Goal: Find specific page/section: Find specific page/section

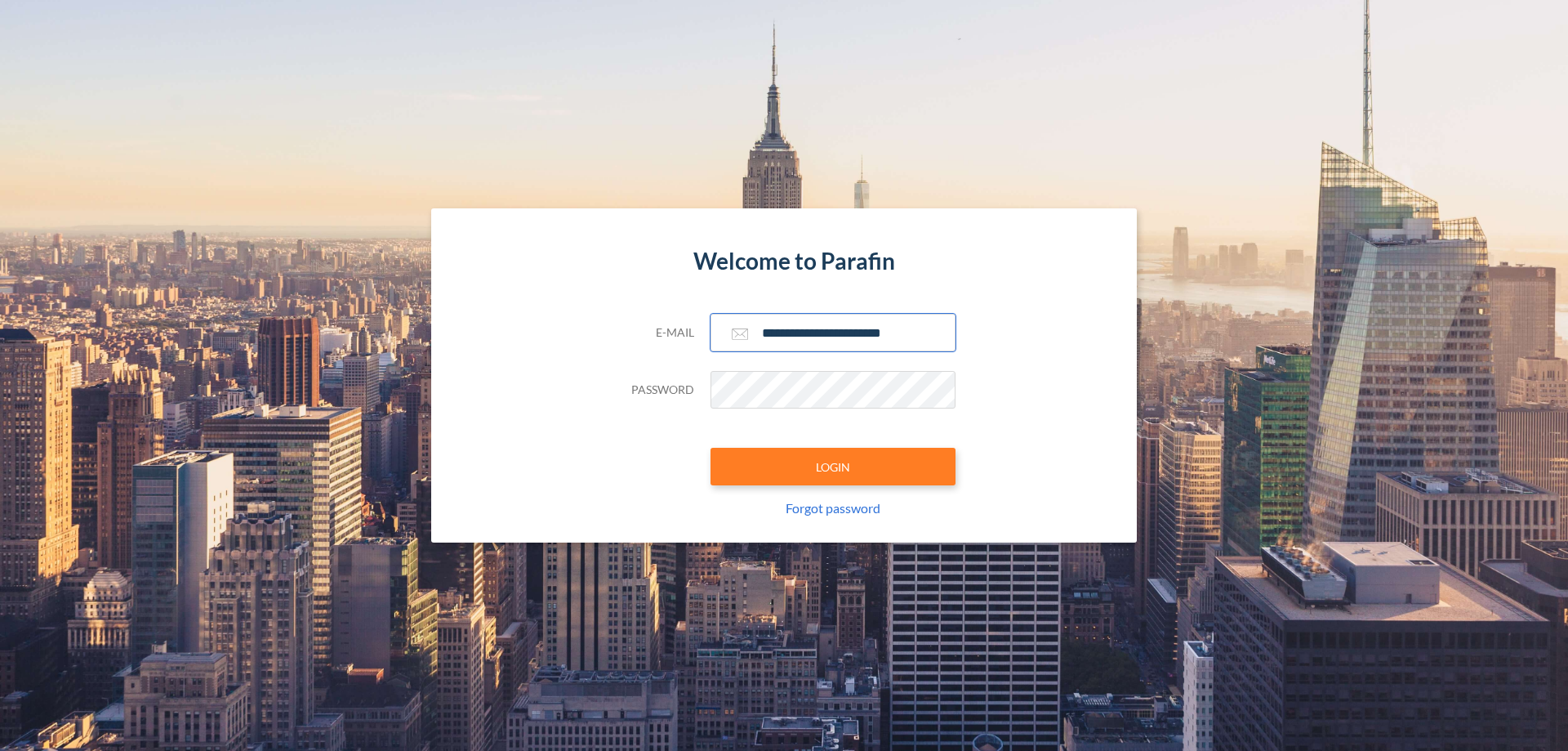
type input "**********"
click at [832, 466] on button "LOGIN" at bounding box center [832, 466] width 245 height 38
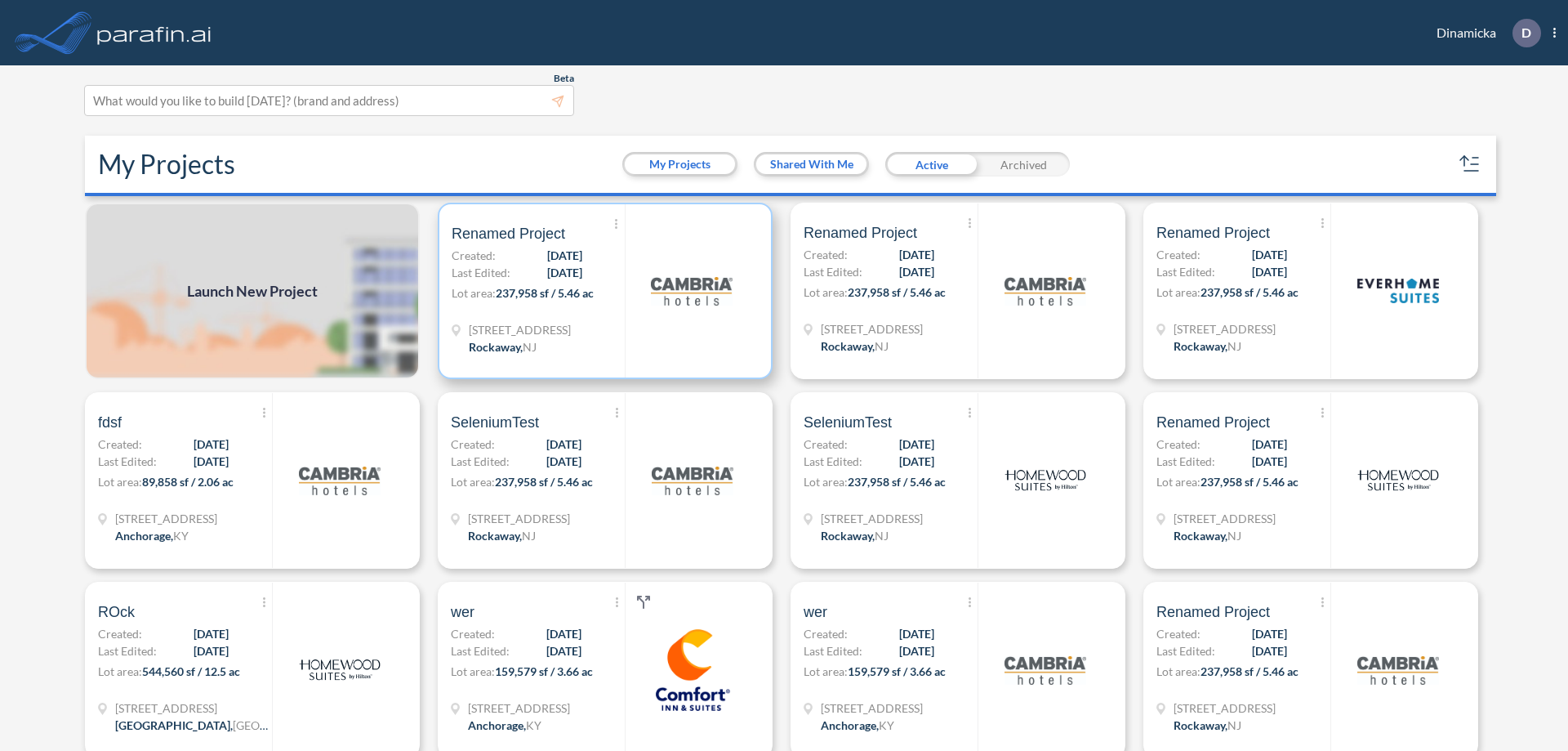
scroll to position [4, 0]
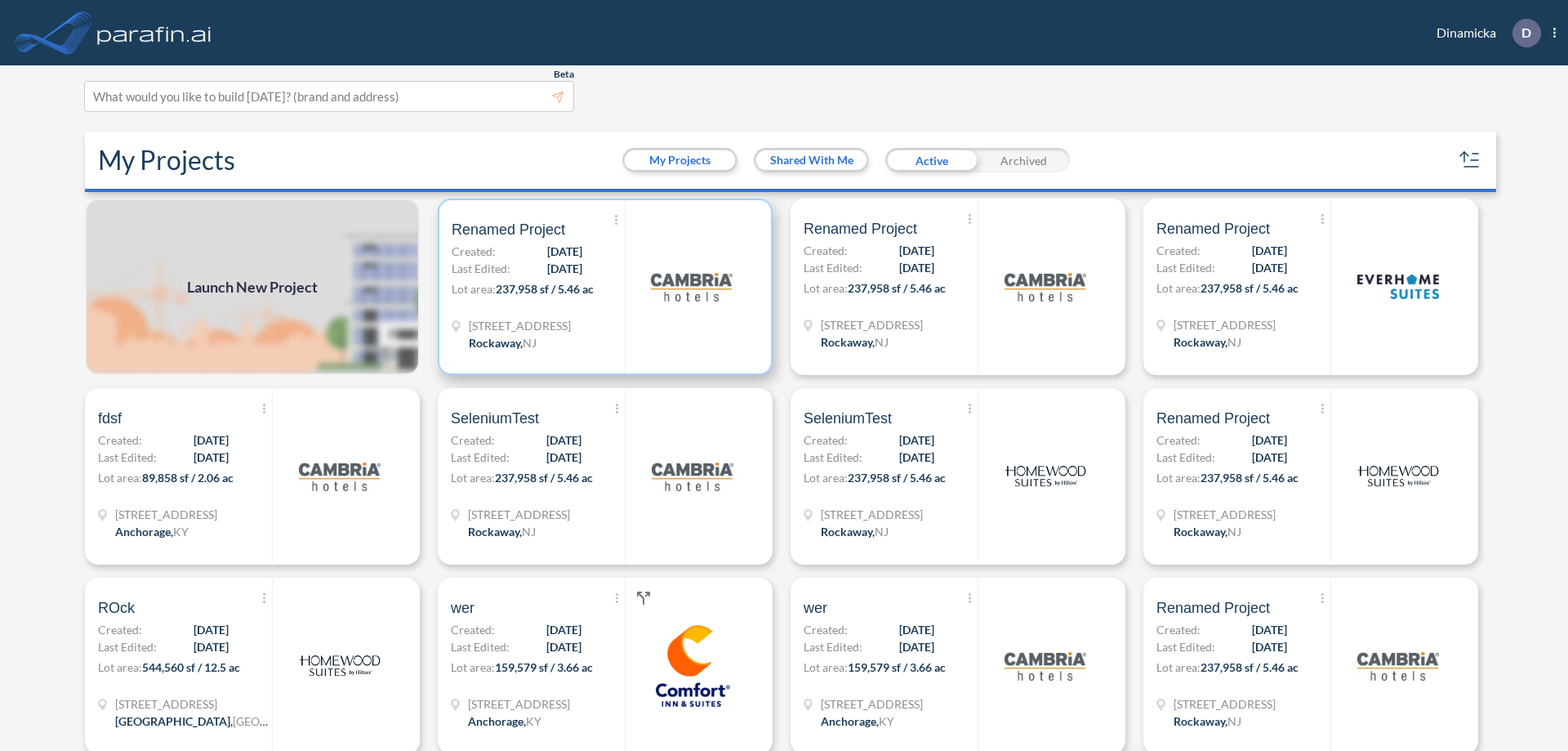
click at [602, 287] on p "Lot area: 237,958 sf / 5.46 ac" at bounding box center [538, 292] width 173 height 23
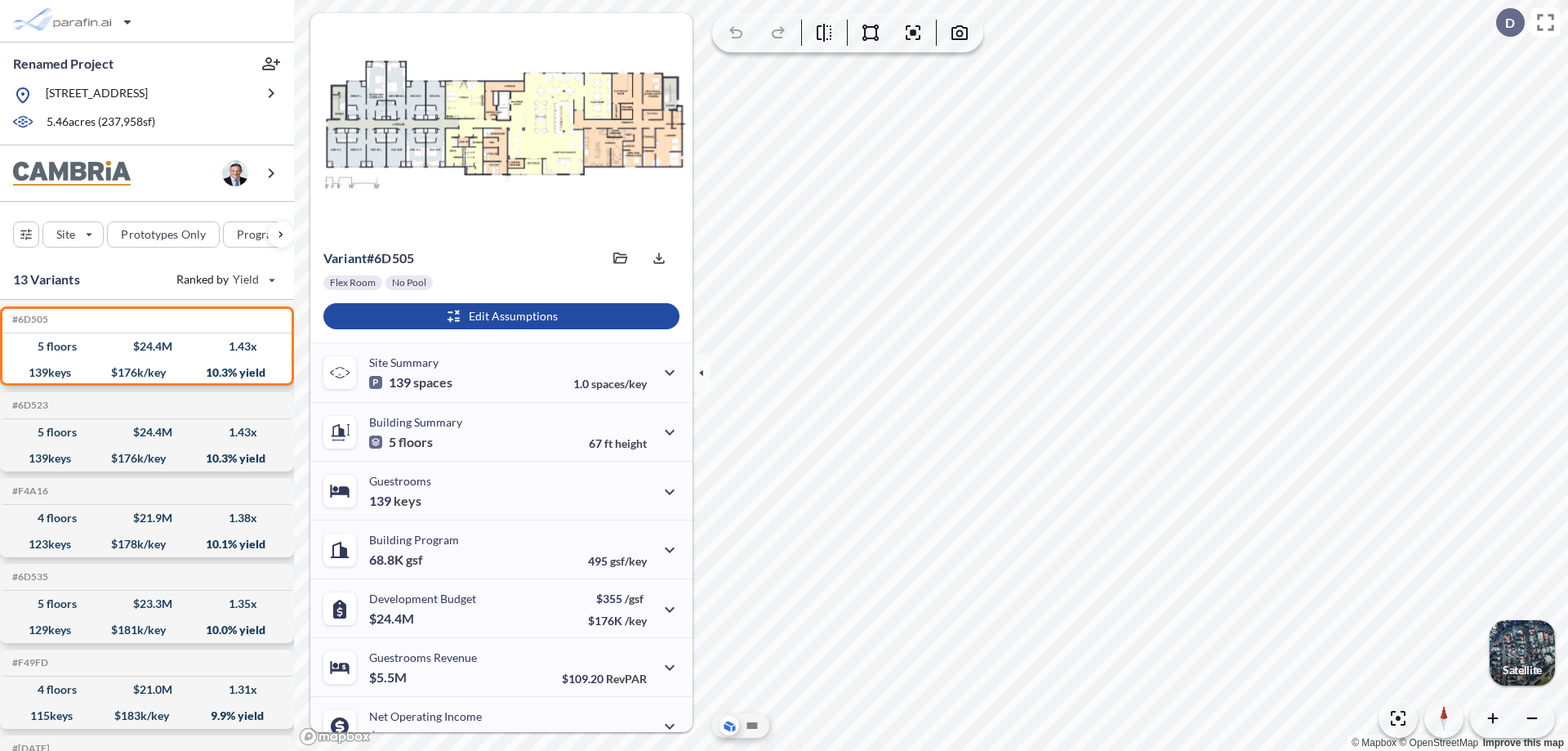
scroll to position [83, 0]
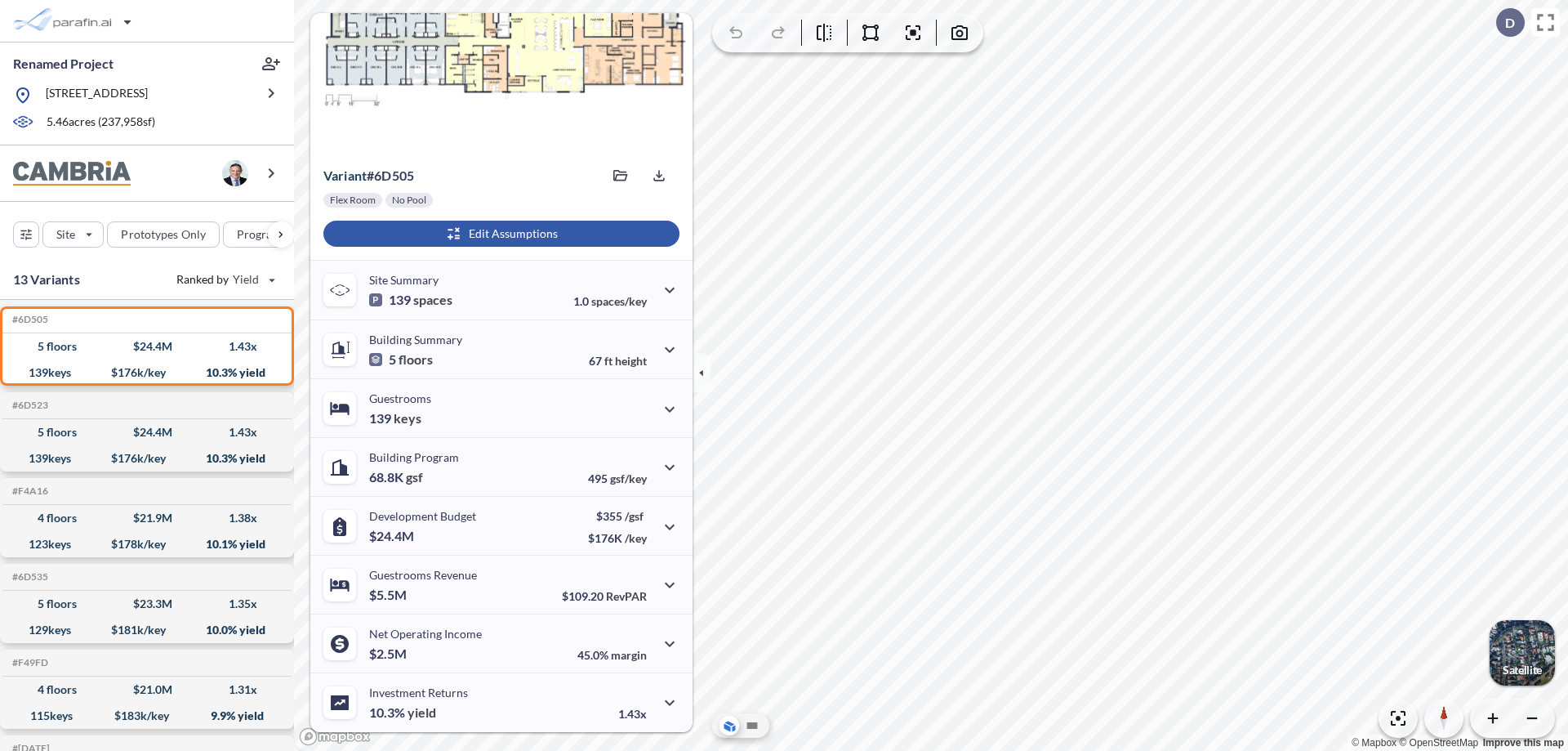
click at [498, 234] on div "button" at bounding box center [501, 233] width 356 height 26
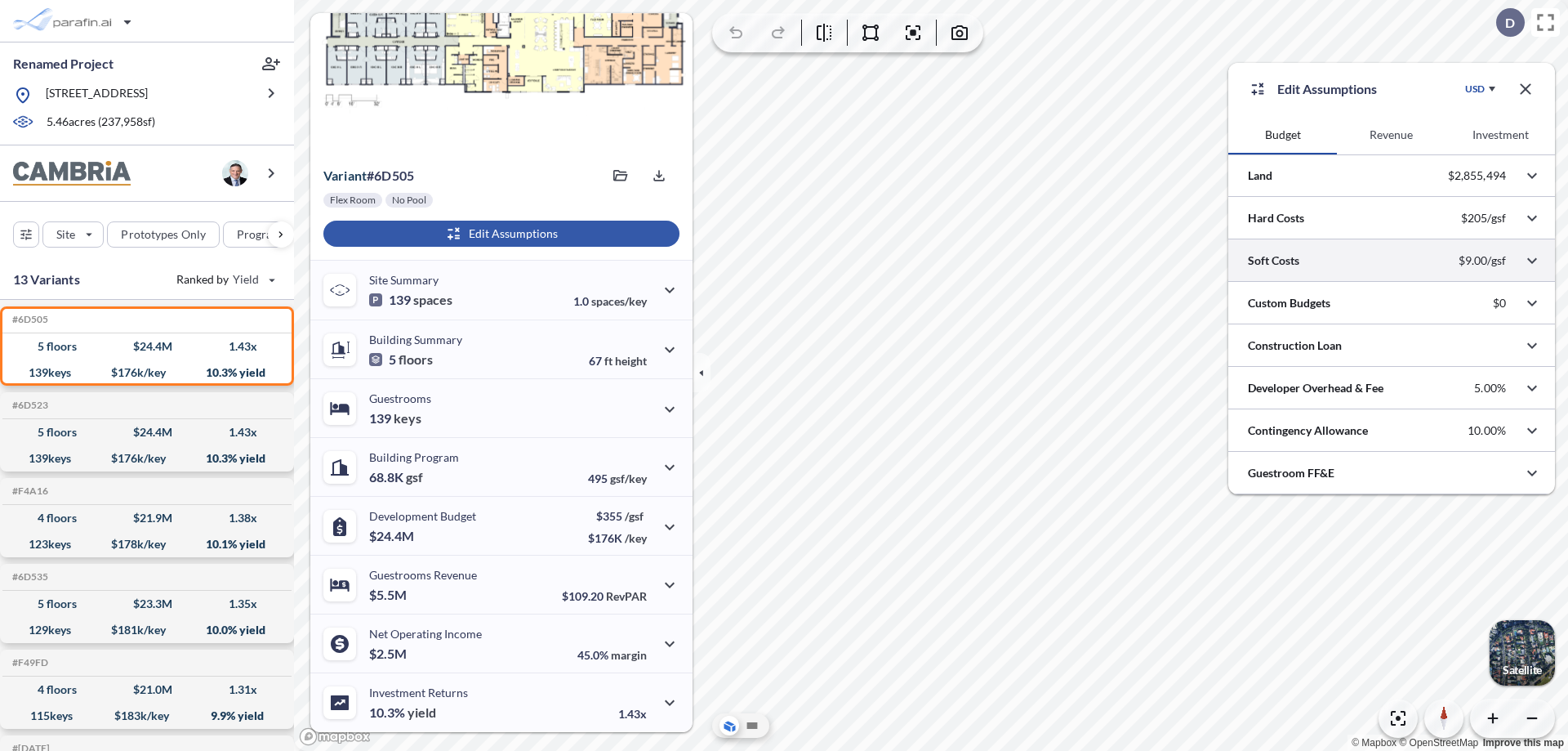
click at [1391, 261] on div at bounding box center [1391, 261] width 326 height 42
